Goal: Information Seeking & Learning: Learn about a topic

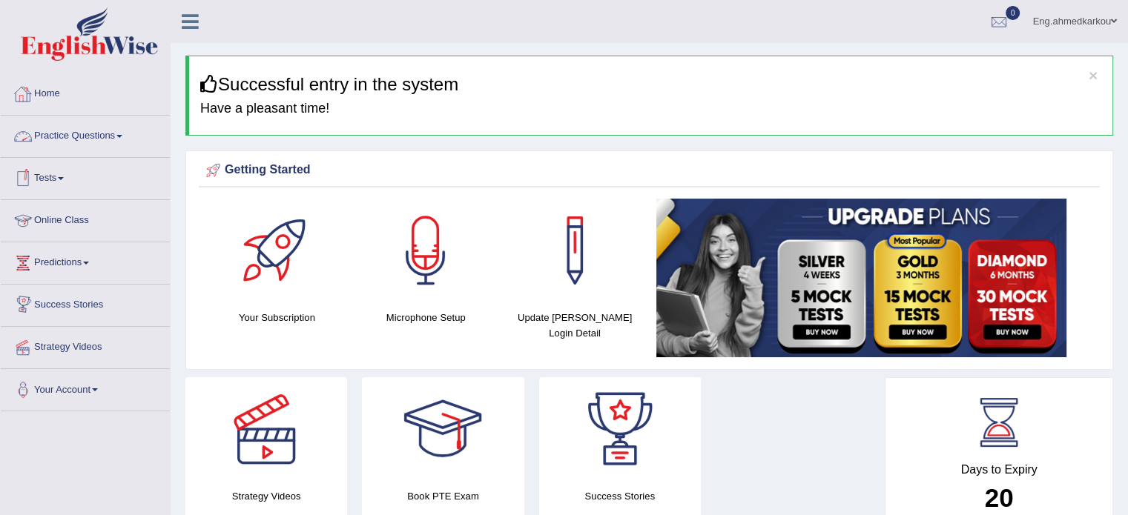
click at [35, 92] on link "Home" at bounding box center [85, 91] width 169 height 37
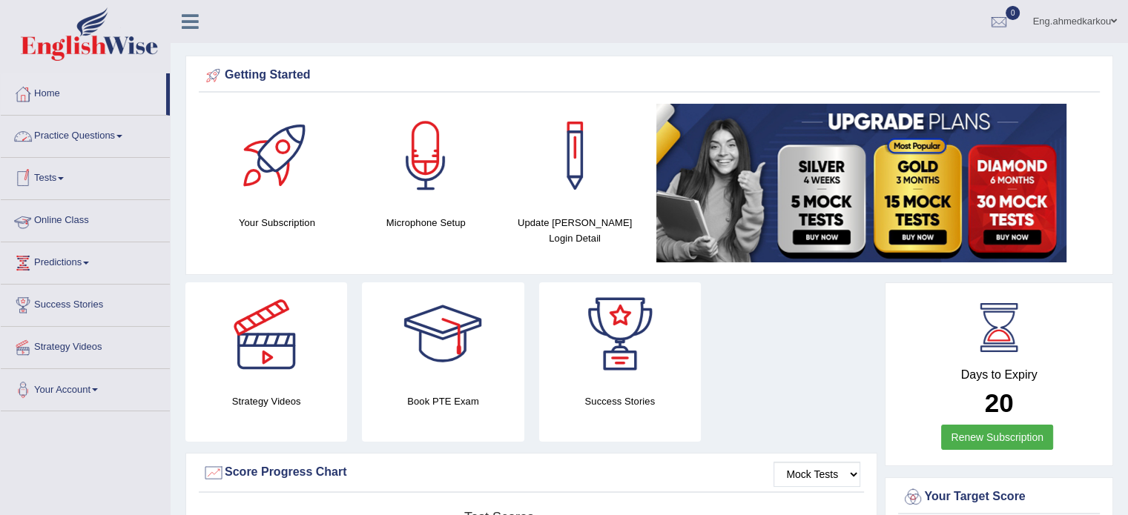
click at [93, 219] on link "Online Class" at bounding box center [85, 218] width 169 height 37
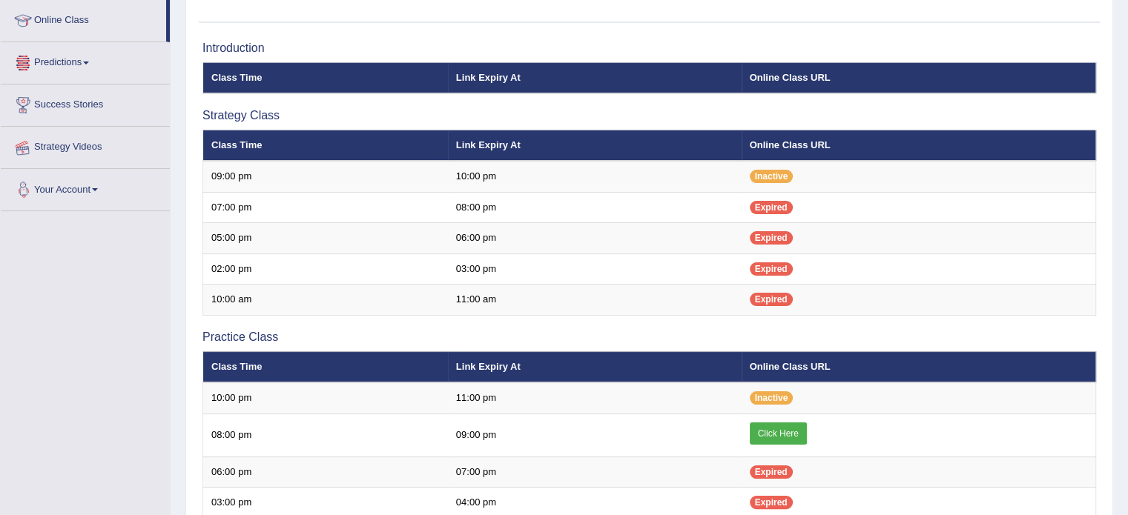
scroll to position [222, 0]
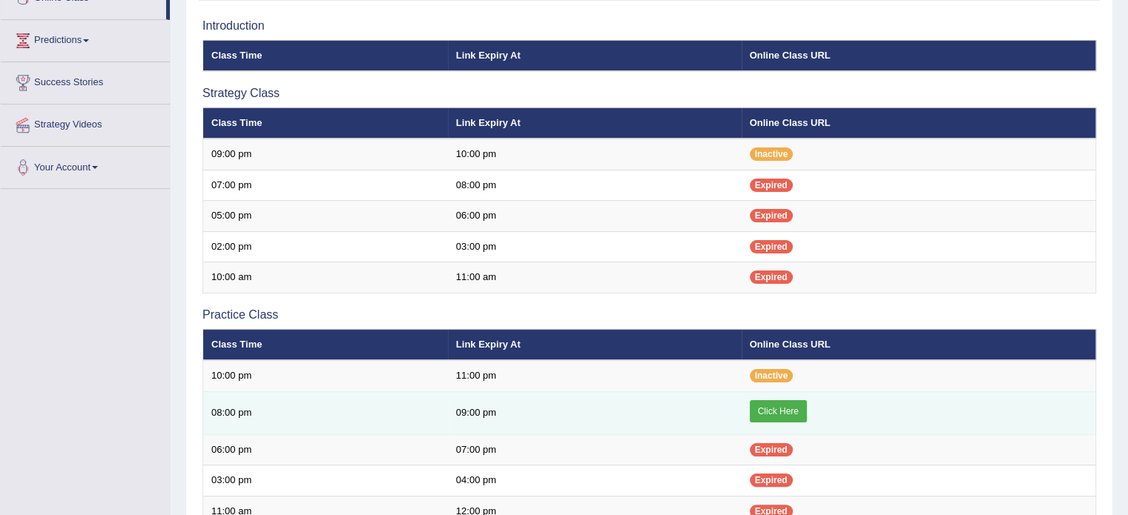
click at [782, 411] on link "Click Here" at bounding box center [778, 411] width 57 height 22
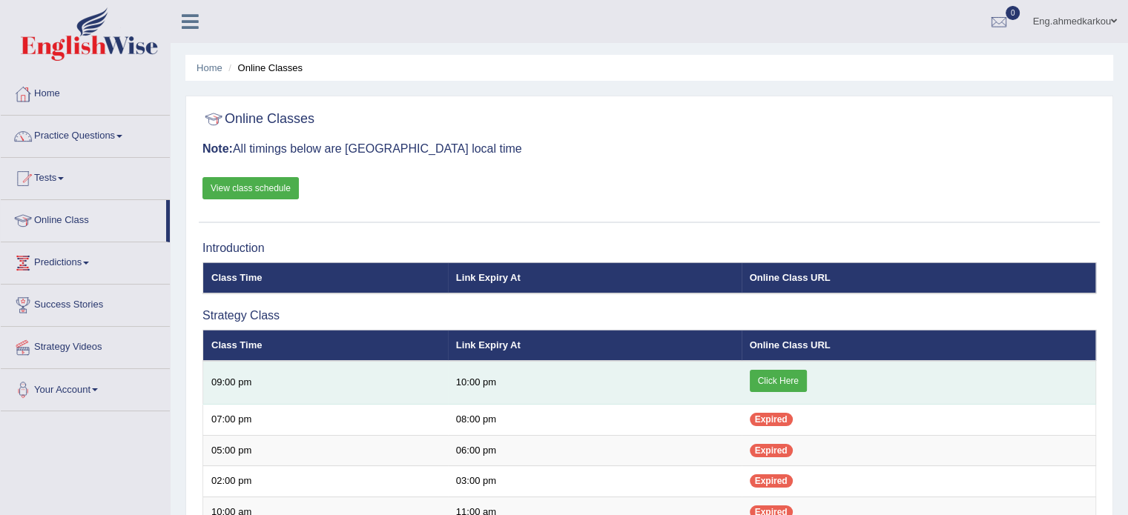
click at [785, 378] on link "Click Here" at bounding box center [778, 381] width 57 height 22
